Goal: Task Accomplishment & Management: Use online tool/utility

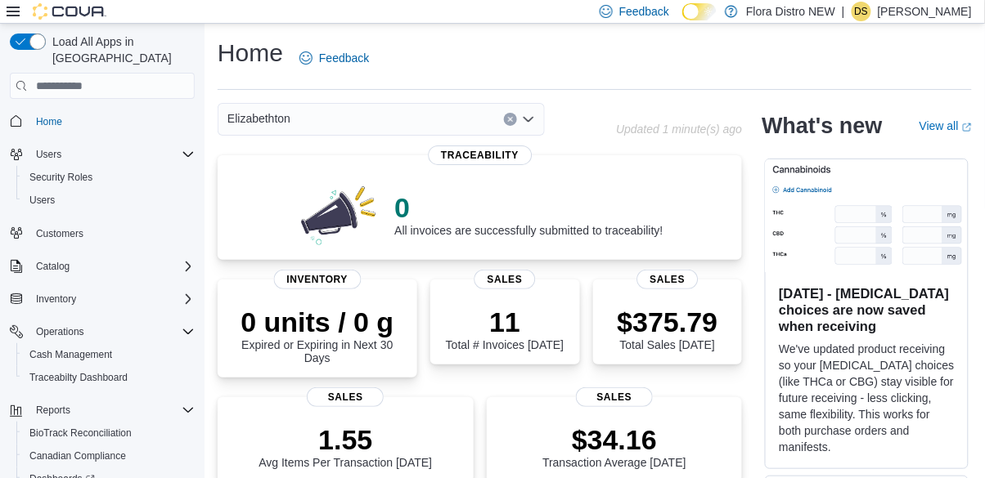
scroll to position [36, 0]
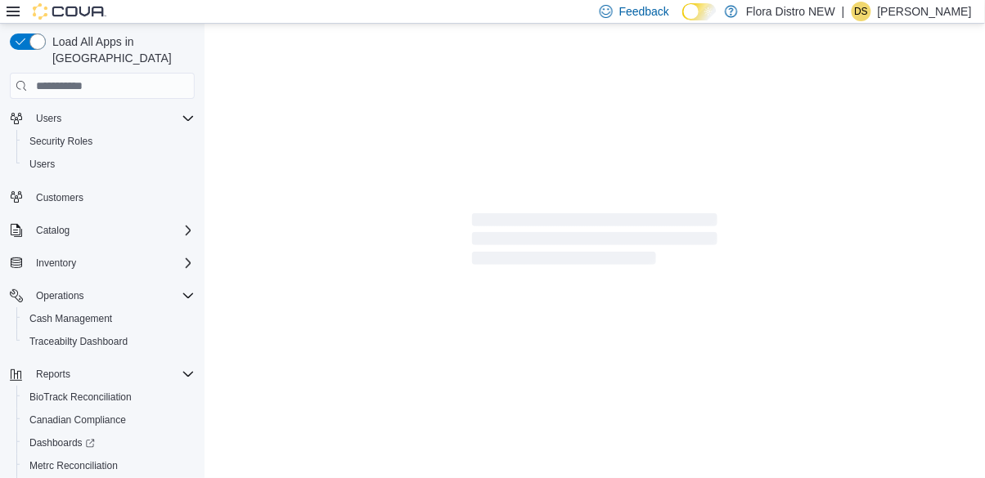
scroll to position [36, 0]
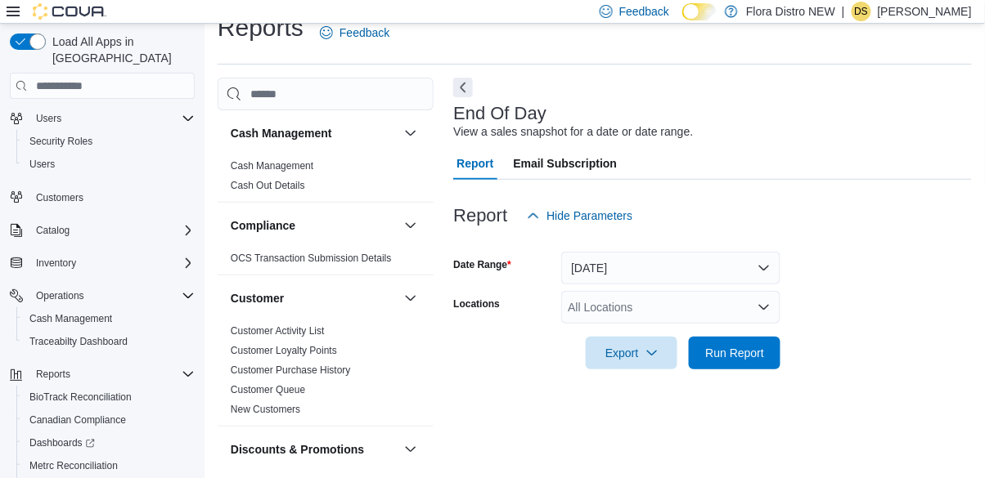
scroll to position [38, 0]
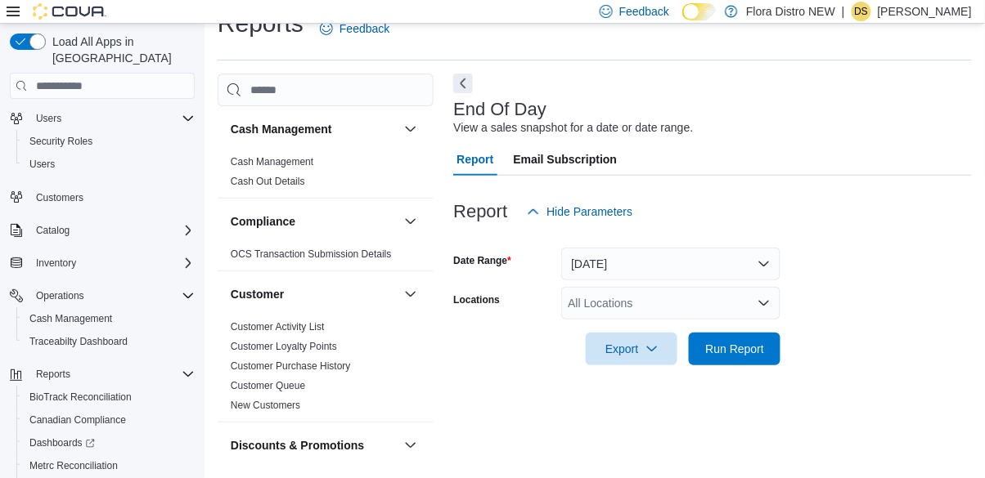
click at [739, 303] on div "All Locations" at bounding box center [670, 303] width 219 height 33
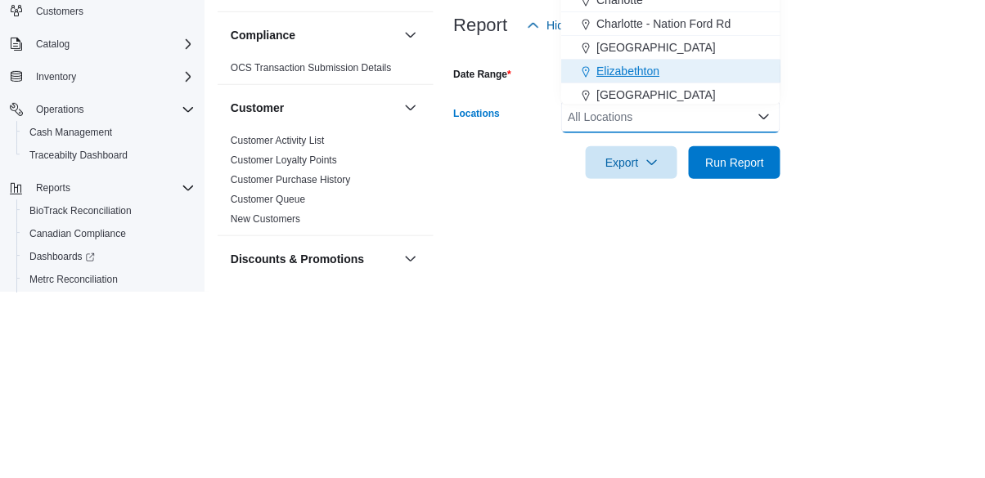
click at [667, 249] on div "Elizabethton" at bounding box center [671, 257] width 200 height 16
click at [842, 281] on form "Date Range [DATE] Locations [GEOGRAPHIC_DATA] Combo box. Selected. [GEOGRAPHIC_…" at bounding box center [712, 296] width 519 height 137
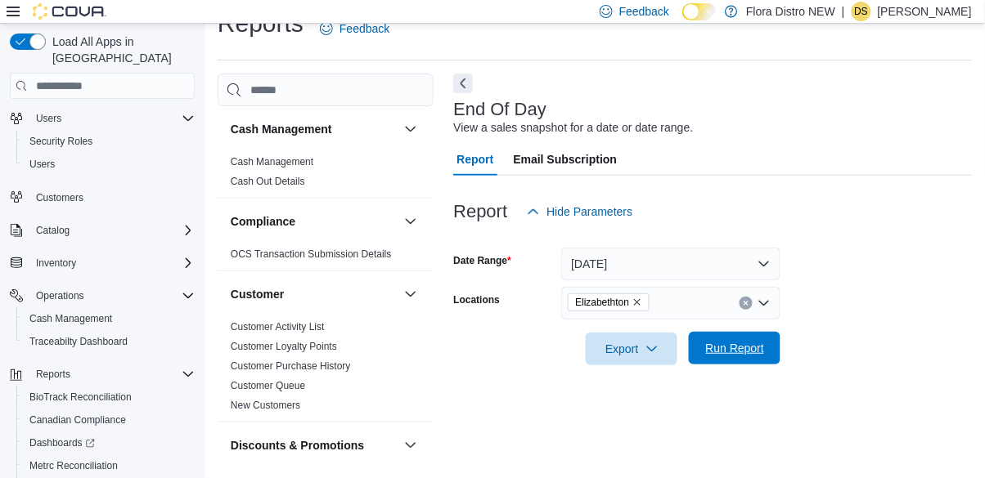
click at [740, 344] on span "Run Report" at bounding box center [735, 348] width 59 height 16
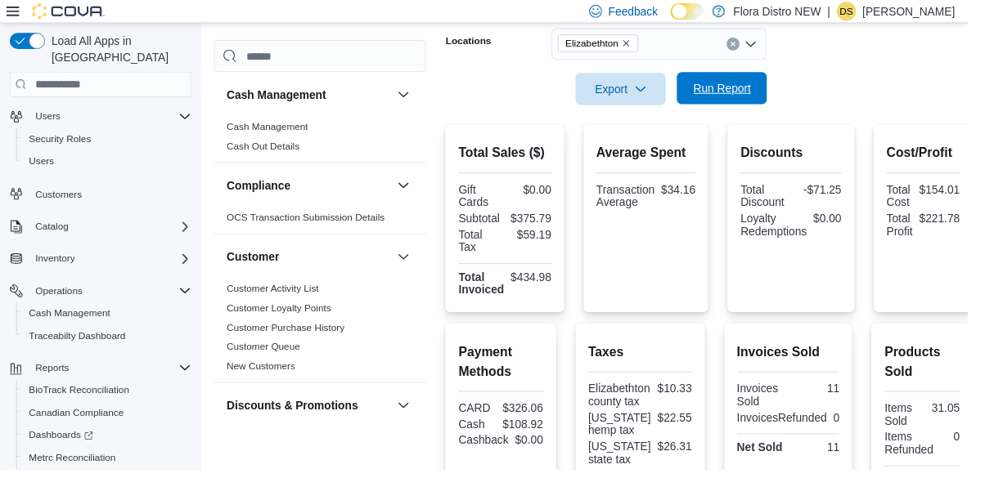
scroll to position [291, 0]
